Goal: Navigation & Orientation: Find specific page/section

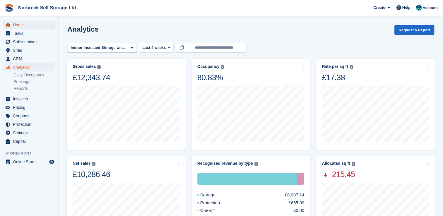
click at [25, 27] on span "Home" at bounding box center [30, 25] width 35 height 8
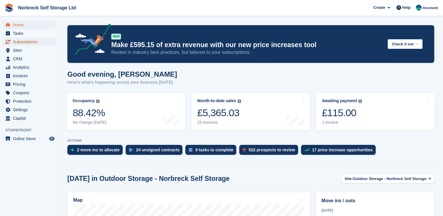
click at [39, 43] on span "Subscriptions" at bounding box center [30, 42] width 35 height 8
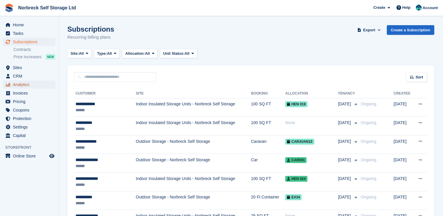
click at [18, 86] on span "Analytics" at bounding box center [30, 85] width 35 height 8
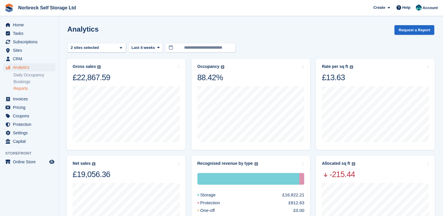
click at [21, 89] on link "Reports" at bounding box center [34, 89] width 42 height 6
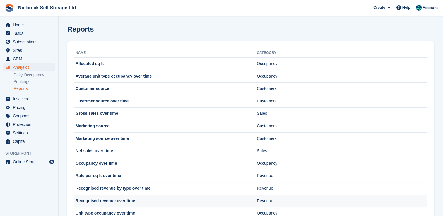
click at [125, 203] on td "Recognised revenue over time" at bounding box center [165, 201] width 182 height 13
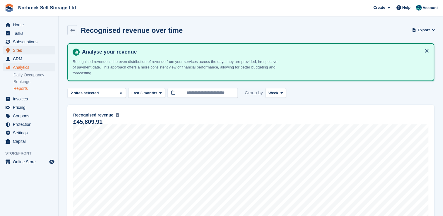
click at [20, 49] on span "Sites" at bounding box center [30, 50] width 35 height 8
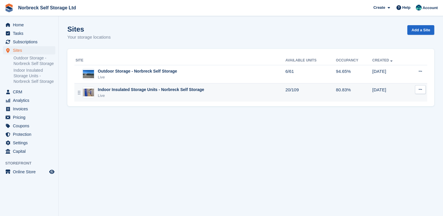
click at [158, 93] on div "Live" at bounding box center [151, 96] width 106 height 6
